Goal: Information Seeking & Learning: Learn about a topic

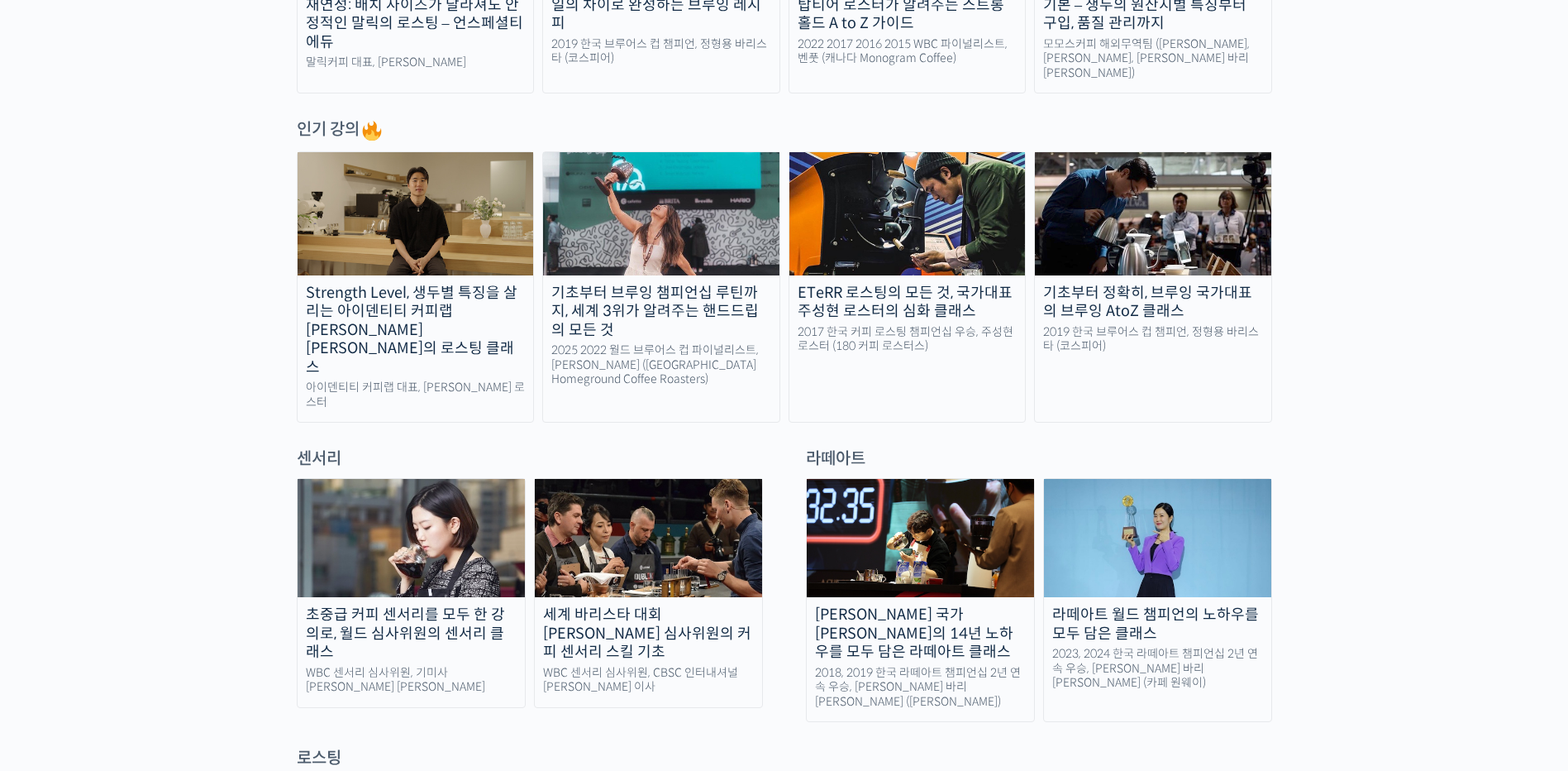
scroll to position [828, 0]
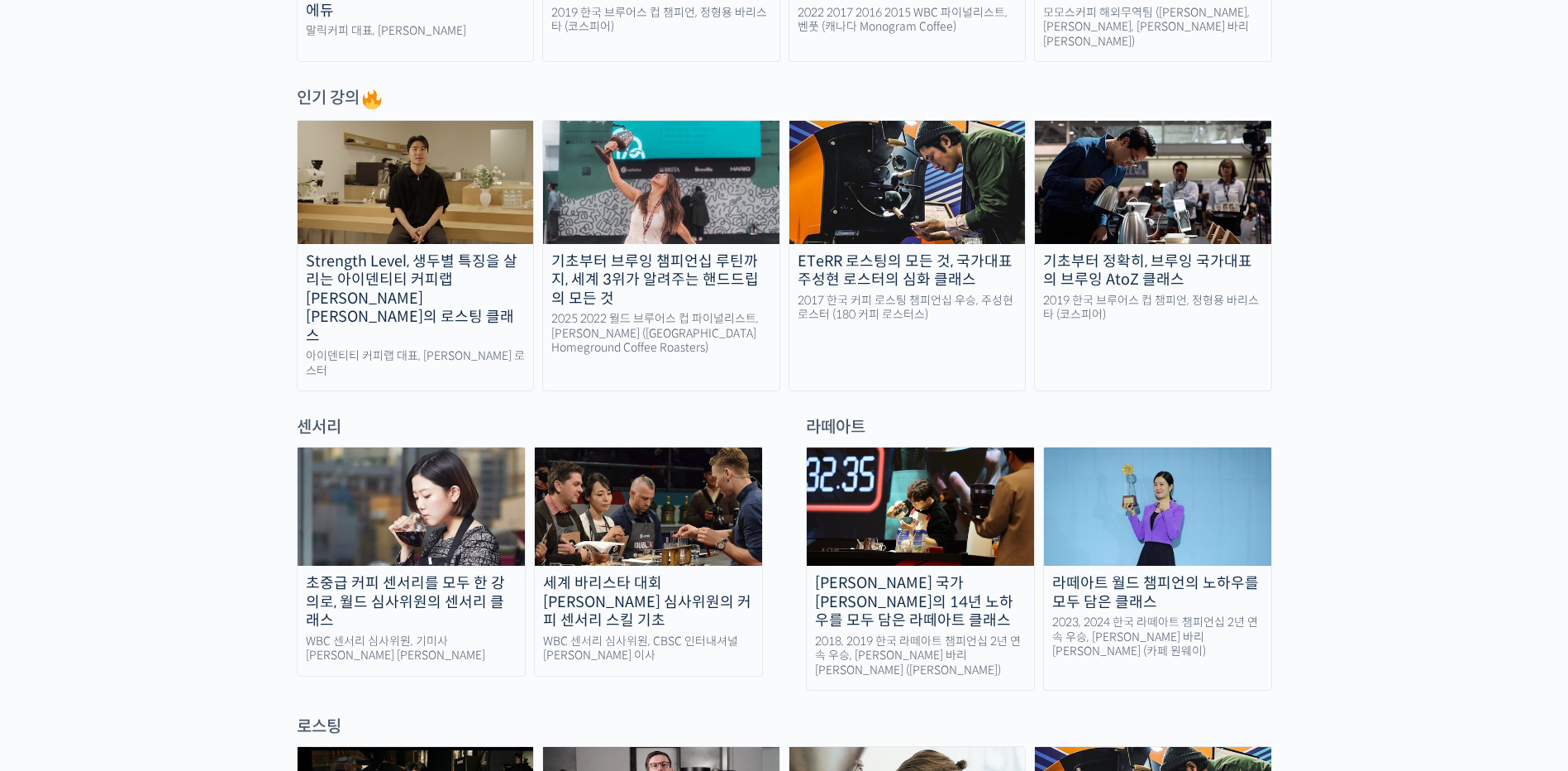
click at [439, 504] on img at bounding box center [411, 506] width 227 height 118
click at [638, 498] on img at bounding box center [648, 506] width 227 height 118
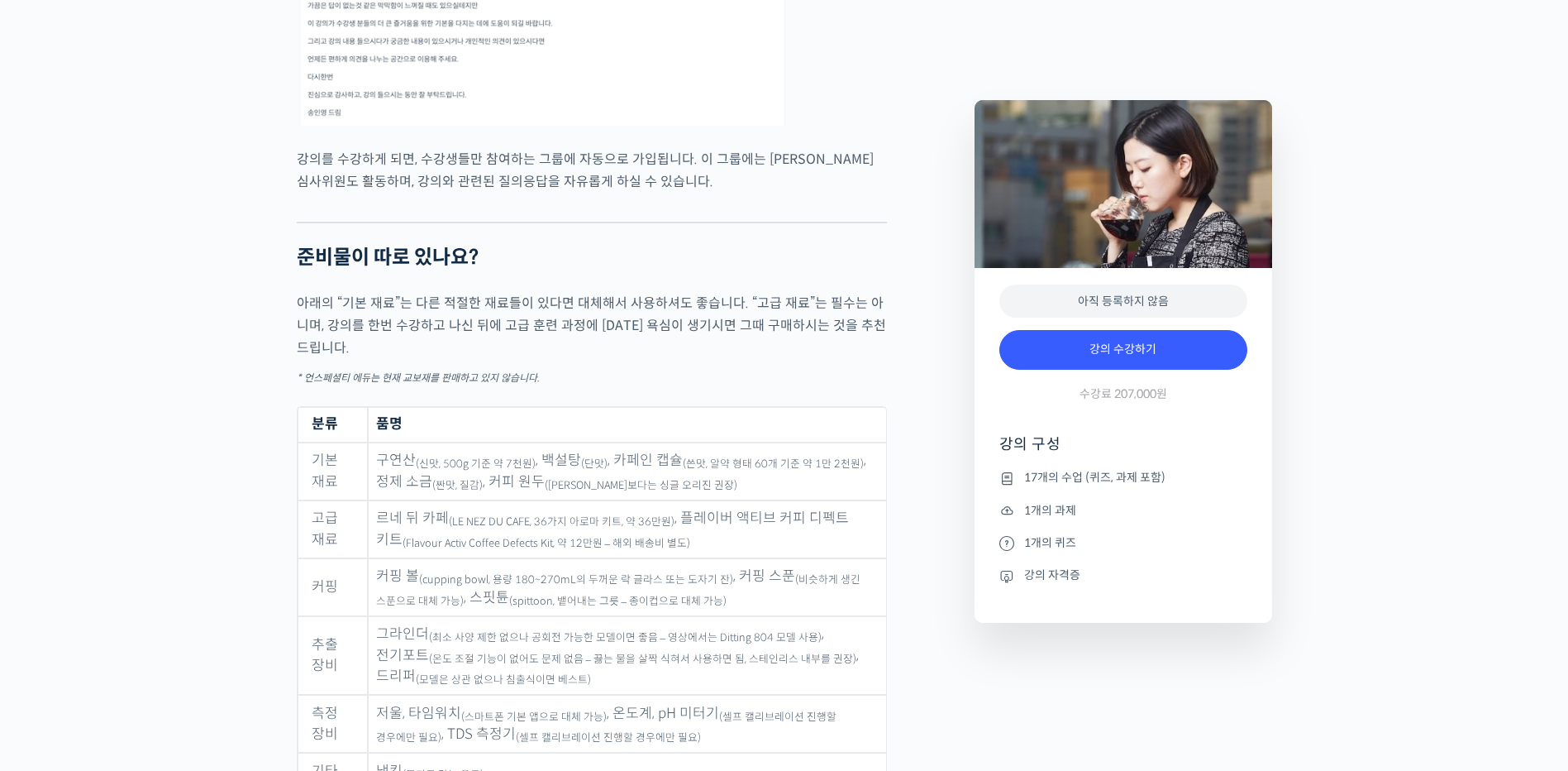
scroll to position [8106, 0]
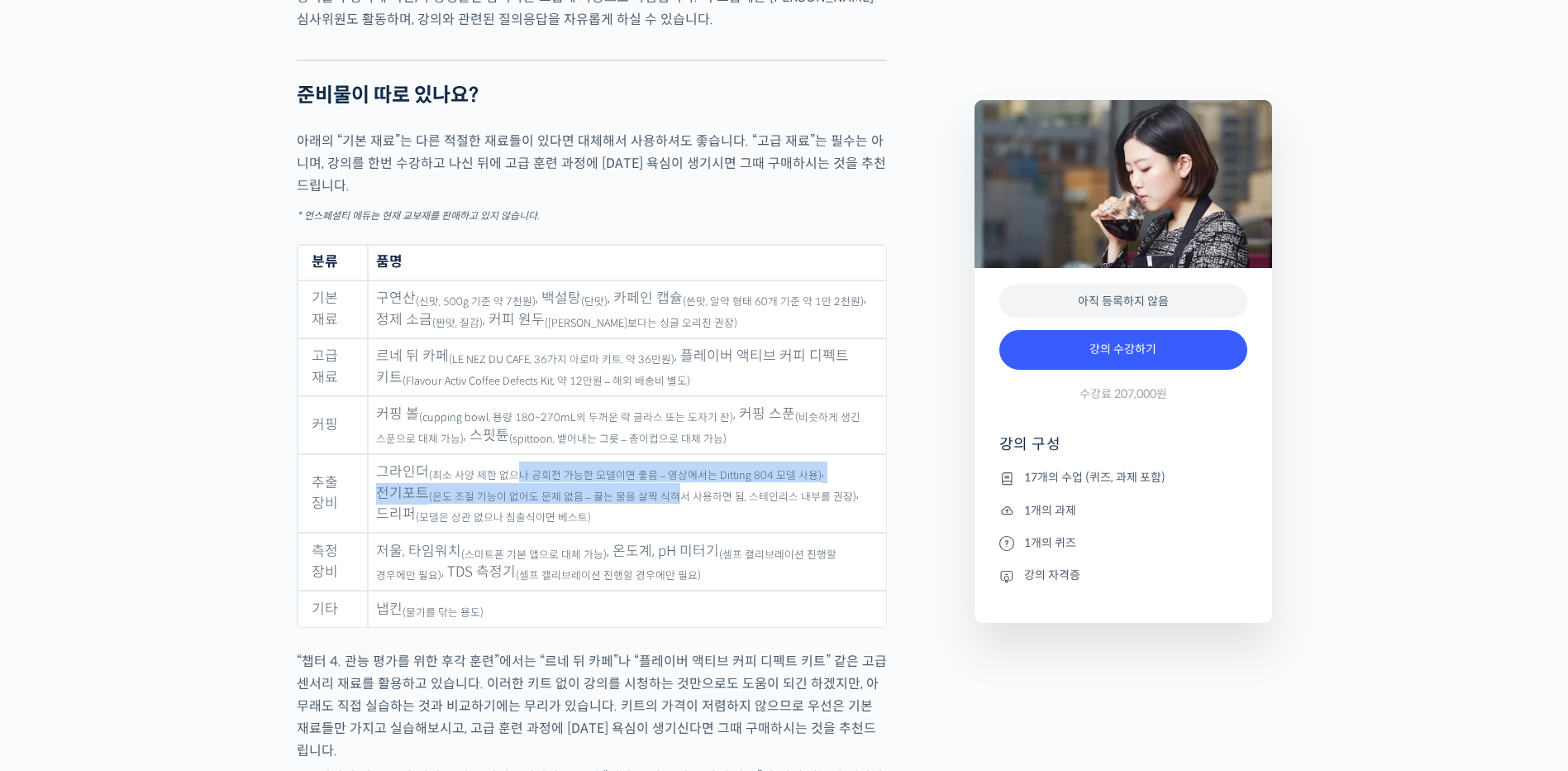
drag, startPoint x: 517, startPoint y: 496, endPoint x: 629, endPoint y: 505, distance: 112.4
click at [628, 505] on td "그라인더 (최소 사양 제한 없으나 공회전 가능한 모델이면 좋음 – 영상에서는 Ditting 804 모델 사용) , 전기포트 (온도 조절 기능이…" at bounding box center [627, 494] width 518 height 79
drag, startPoint x: 629, startPoint y: 505, endPoint x: 672, endPoint y: 502, distance: 43.1
click at [672, 501] on td "그라인더 (최소 사양 제한 없으나 공회전 가능한 모델이면 좋음 – 영상에서는 Ditting 804 모델 사용) , 전기포트 (온도 조절 기능이…" at bounding box center [627, 494] width 518 height 79
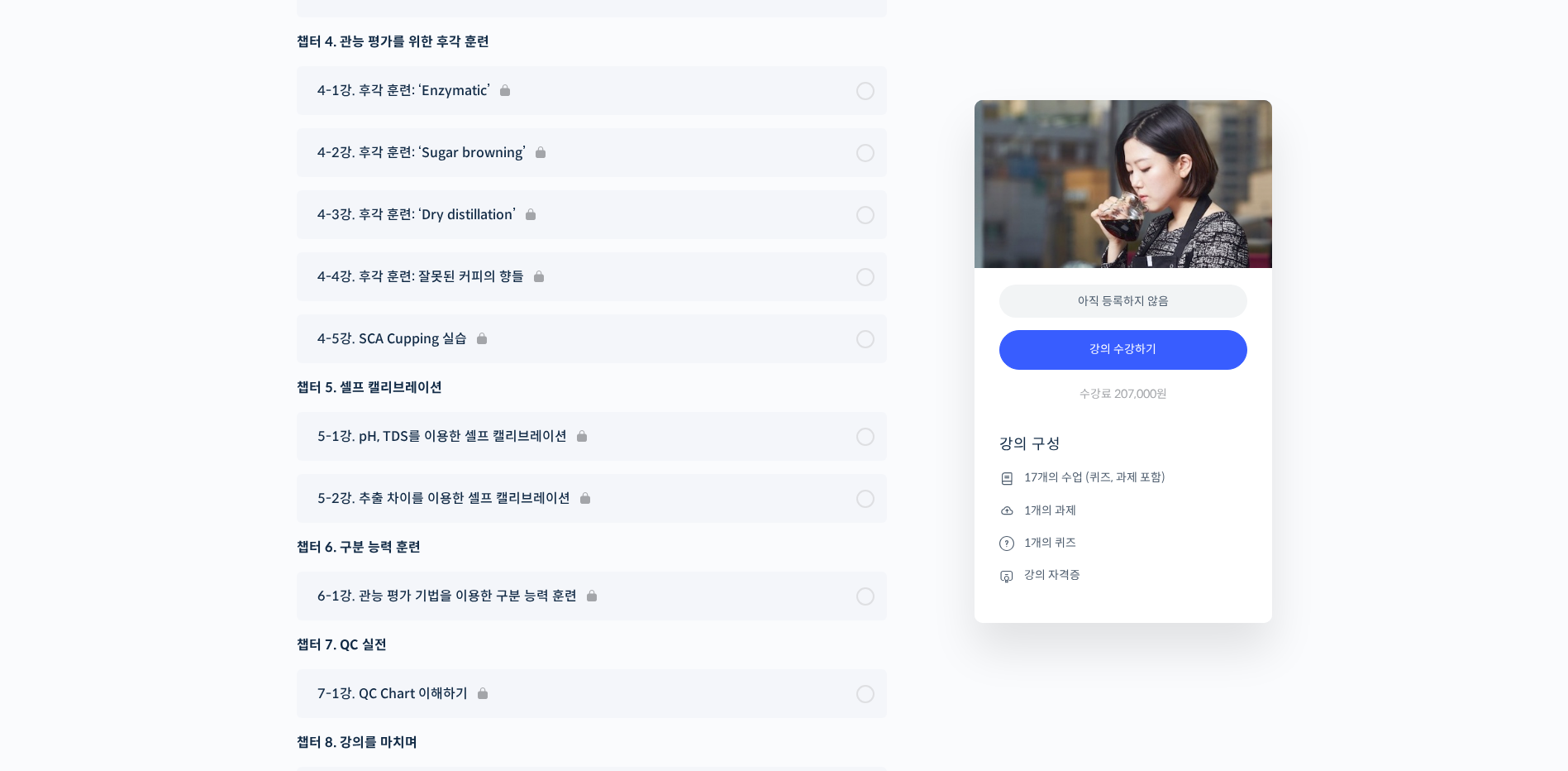
scroll to position [11414, 0]
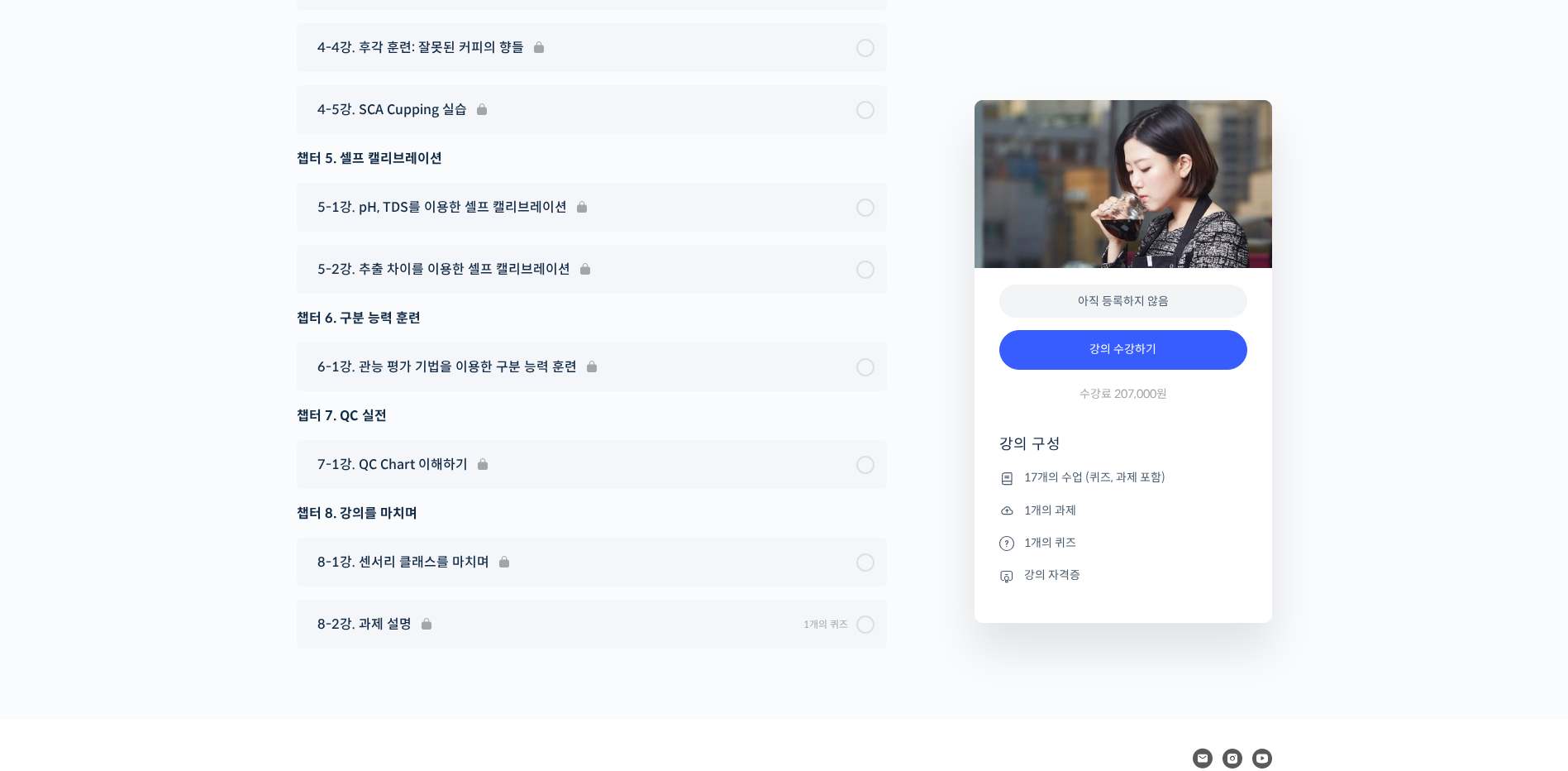
drag, startPoint x: 162, startPoint y: 420, endPoint x: 173, endPoint y: 416, distance: 11.7
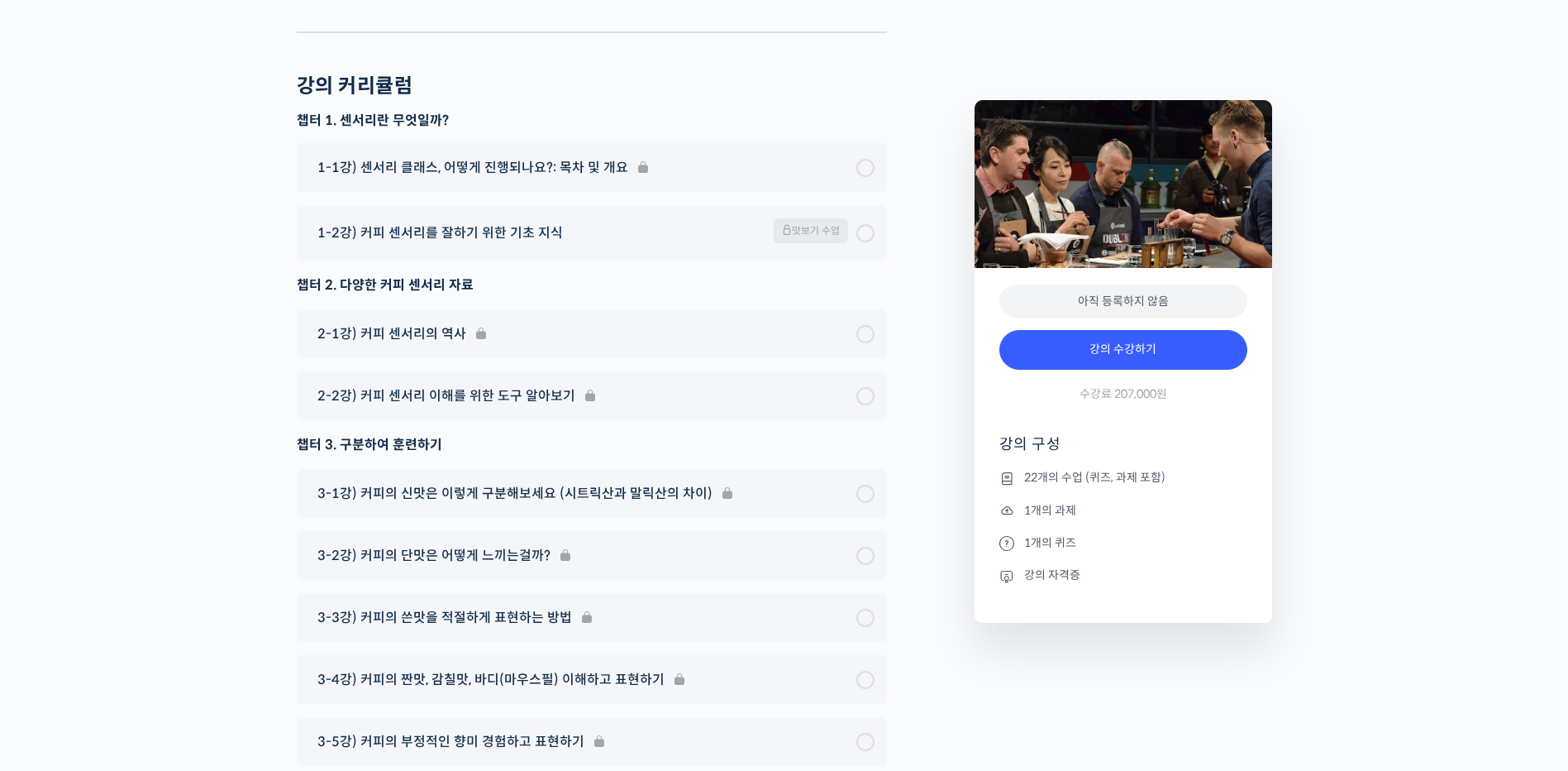
scroll to position [9228, 0]
